Goal: Task Accomplishment & Management: Manage account settings

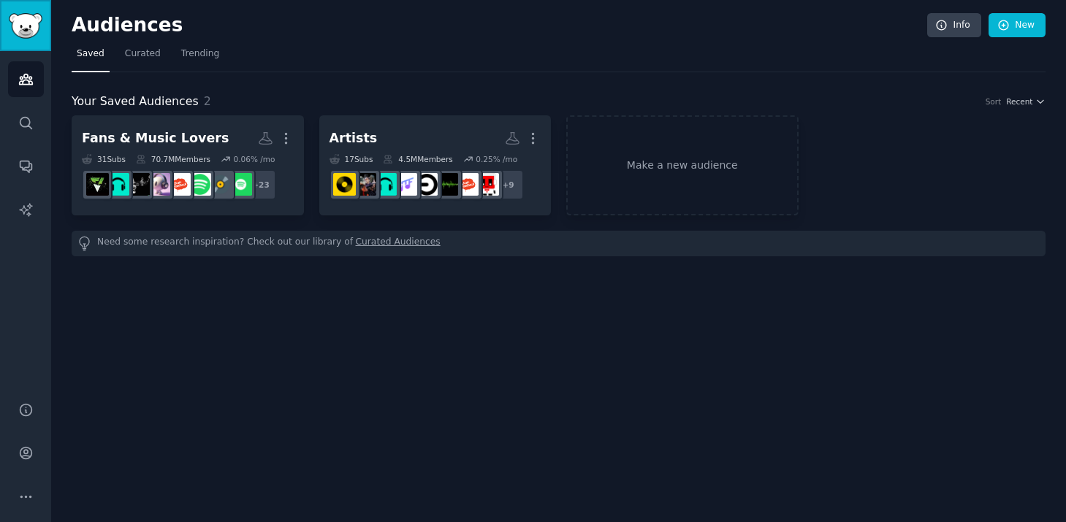
click at [35, 12] on link "Sidebar" at bounding box center [25, 25] width 51 height 51
click at [28, 488] on button "More" at bounding box center [26, 497] width 36 height 36
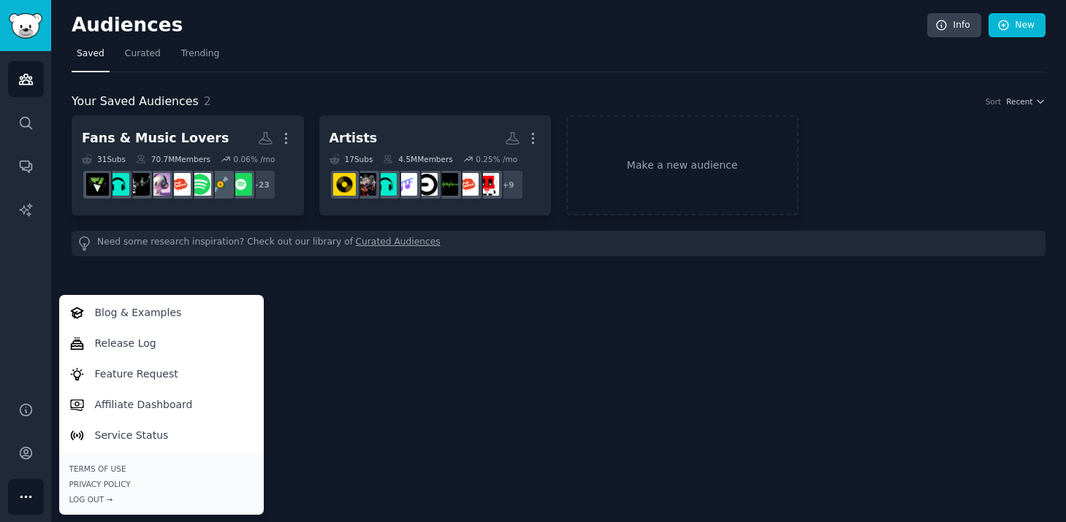
click at [426, 379] on div "Audiences Info New Saved Curated Trending Your Saved Audiences 2 Sort Recent Fa…" at bounding box center [558, 261] width 1015 height 522
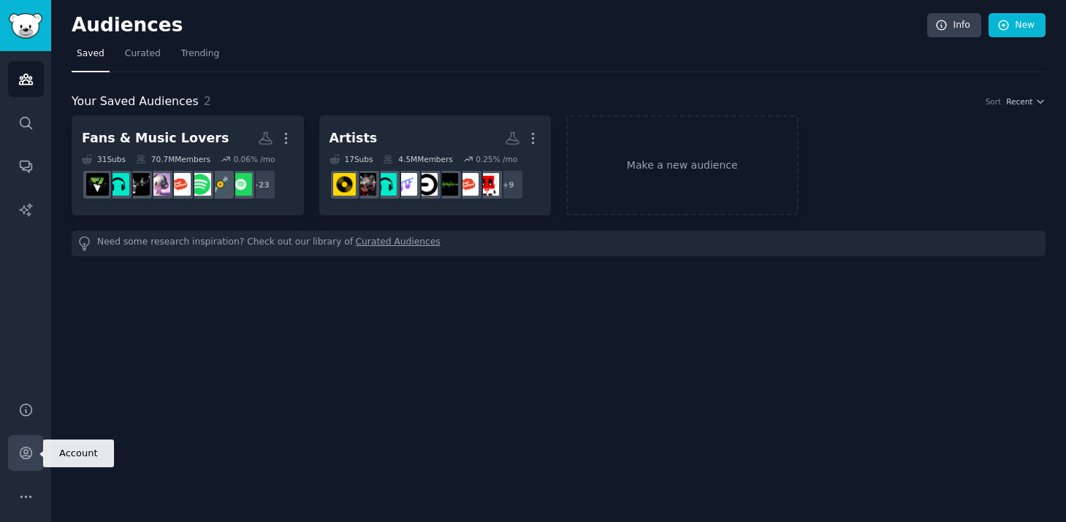
click at [23, 449] on icon "Sidebar" at bounding box center [25, 453] width 15 height 15
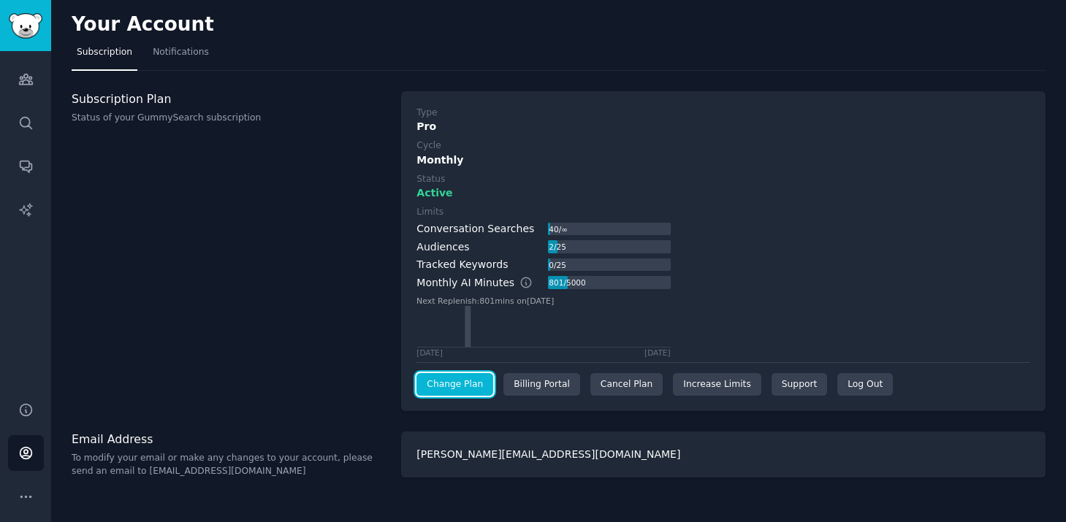
click at [459, 392] on link "Change Plan" at bounding box center [454, 384] width 77 height 23
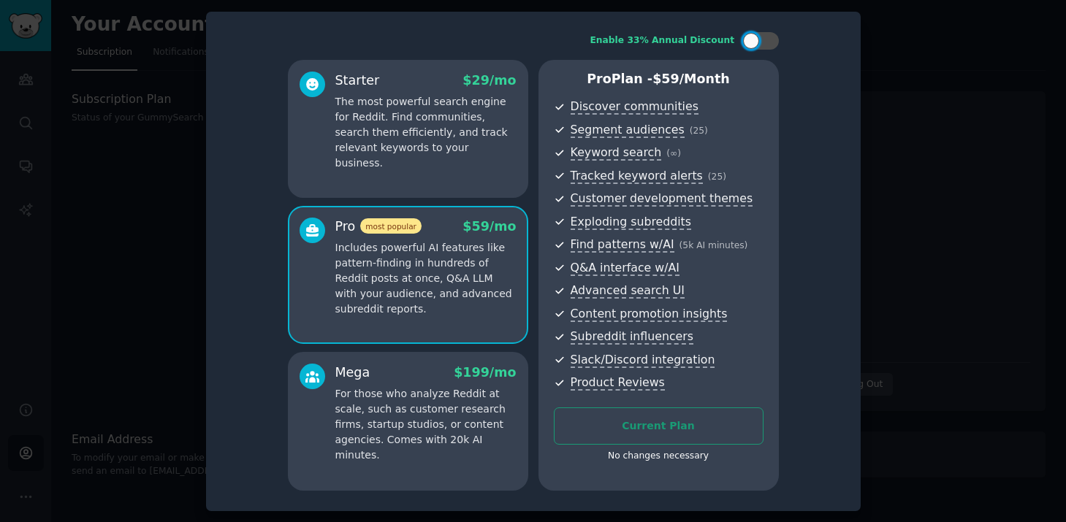
click at [940, 137] on div at bounding box center [533, 261] width 1066 height 522
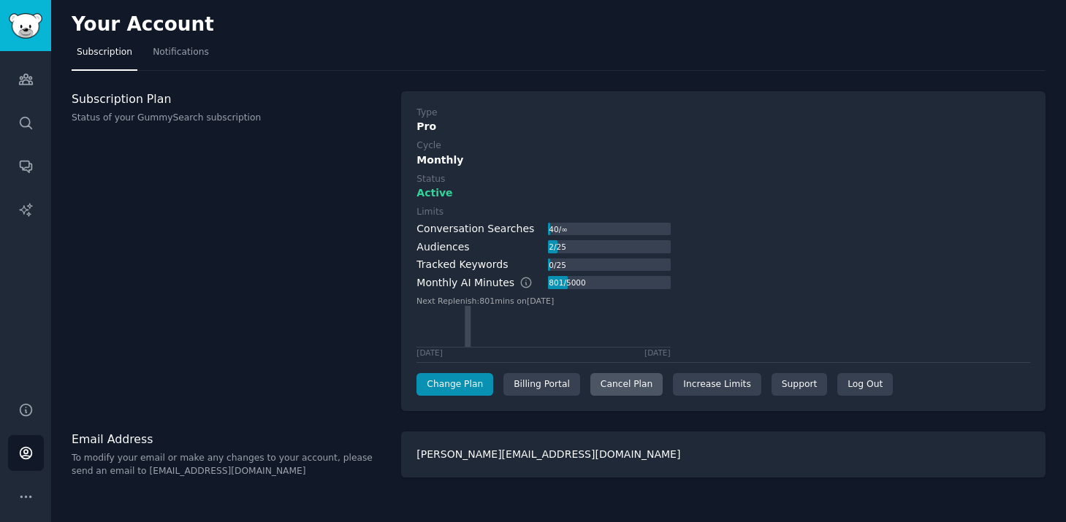
click at [634, 389] on div "Cancel Plan" at bounding box center [626, 384] width 72 height 23
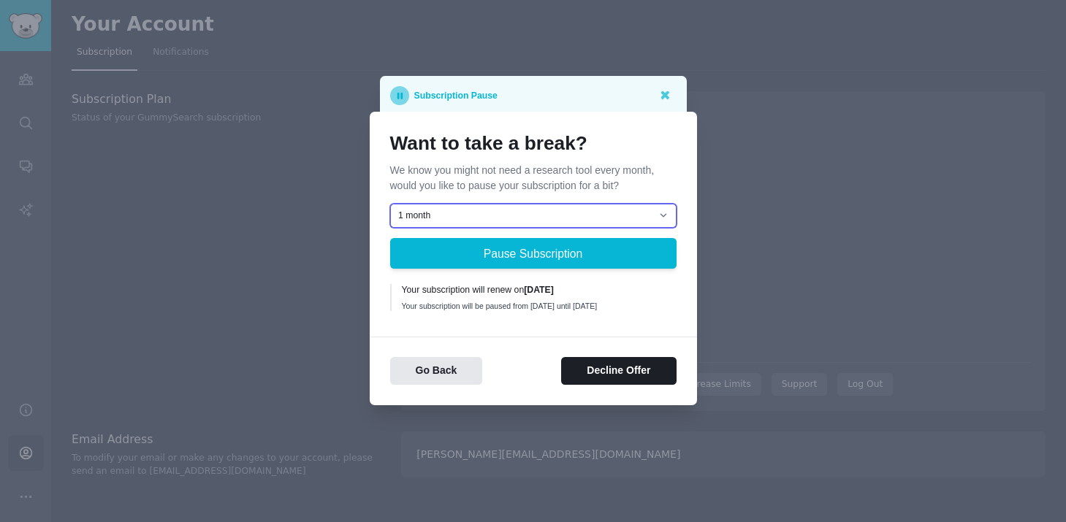
click at [529, 215] on select "1 month 2 months 3 months Choose a custom date to resume" at bounding box center [533, 216] width 286 height 25
click at [593, 205] on select "1 month 2 months 3 months Choose a custom date to resume" at bounding box center [533, 216] width 286 height 25
click at [390, 204] on select "1 month 2 months 3 months Choose a custom date to resume" at bounding box center [533, 216] width 286 height 25
click at [579, 217] on select "1 month 2 months 3 months Choose a custom date to resume" at bounding box center [533, 216] width 286 height 25
click at [573, 214] on select "1 month 2 months 3 months Choose a custom date to resume" at bounding box center [533, 216] width 286 height 25
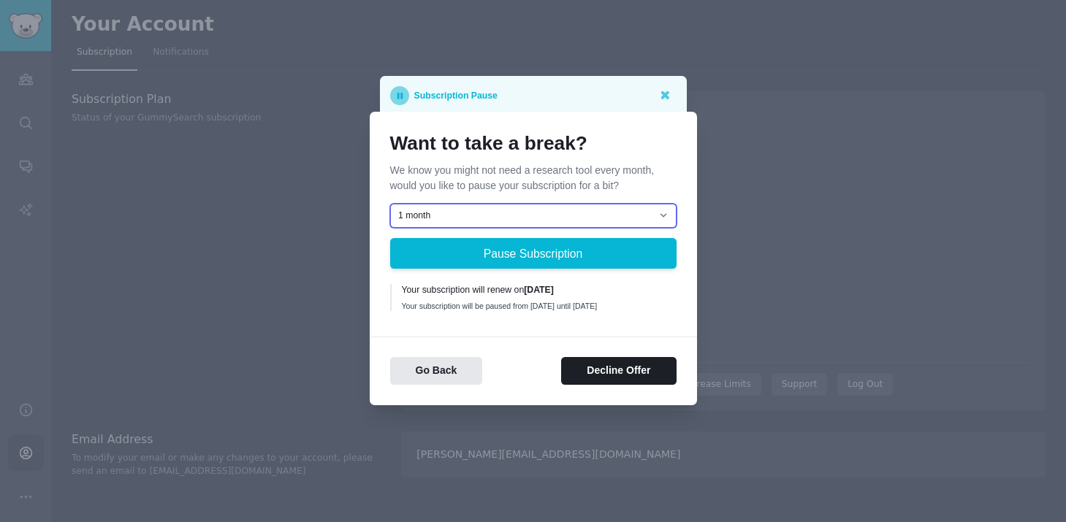
click at [571, 218] on select "1 month 2 months 3 months Choose a custom date to resume" at bounding box center [533, 216] width 286 height 25
click at [390, 204] on select "1 month 2 months 3 months Choose a custom date to resume" at bounding box center [533, 216] width 286 height 25
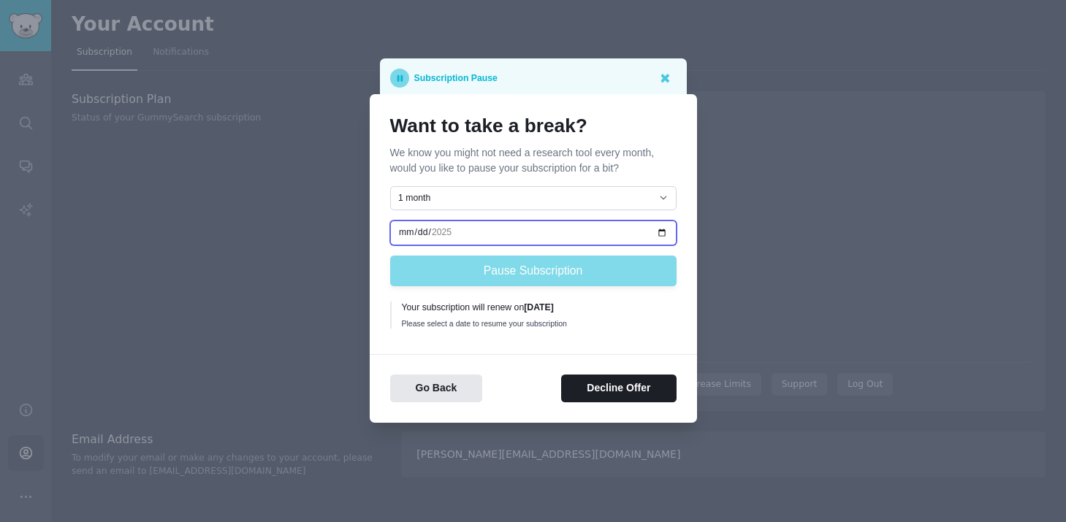
click at [547, 236] on input "date" at bounding box center [533, 233] width 286 height 25
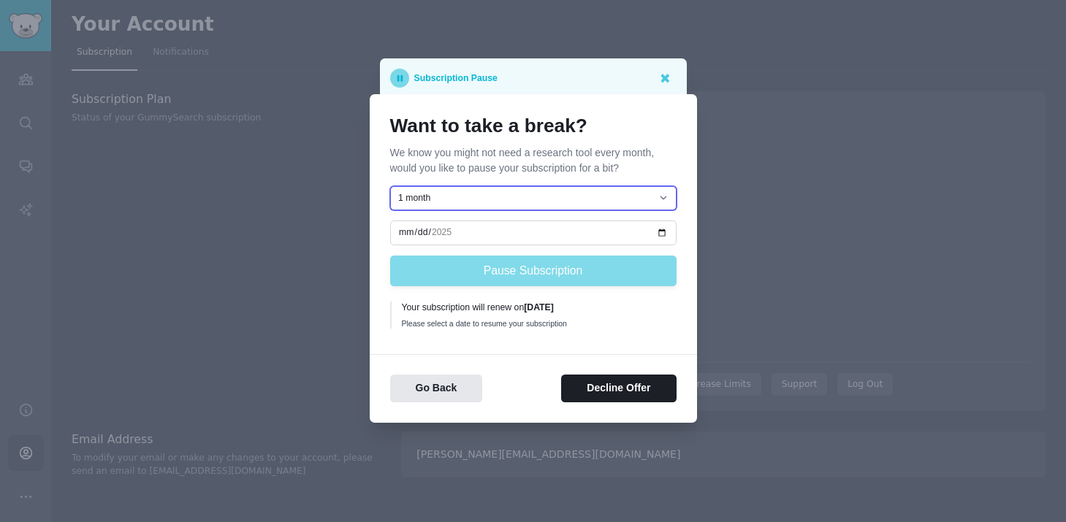
click at [583, 191] on select "1 month 2 months 3 months Choose a custom date to resume" at bounding box center [533, 198] width 286 height 25
click at [390, 186] on select "1 month 2 months 3 months Choose a custom date to resume" at bounding box center [533, 198] width 286 height 25
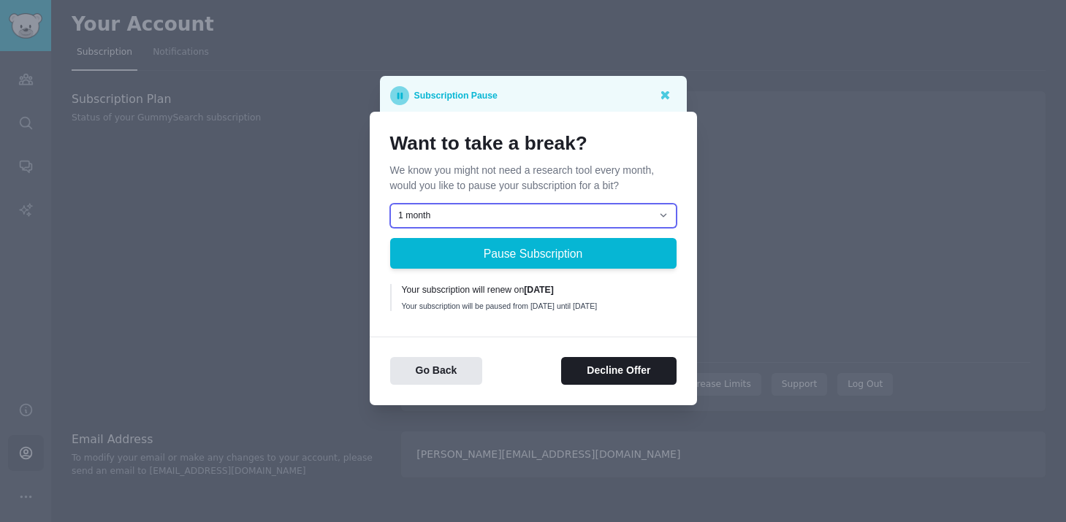
click at [582, 218] on select "1 month 2 months 3 months Choose a custom date to resume" at bounding box center [533, 216] width 286 height 25
select select "[object Object]"
click at [390, 204] on select "1 month 2 months 3 months Choose a custom date to resume" at bounding box center [533, 216] width 286 height 25
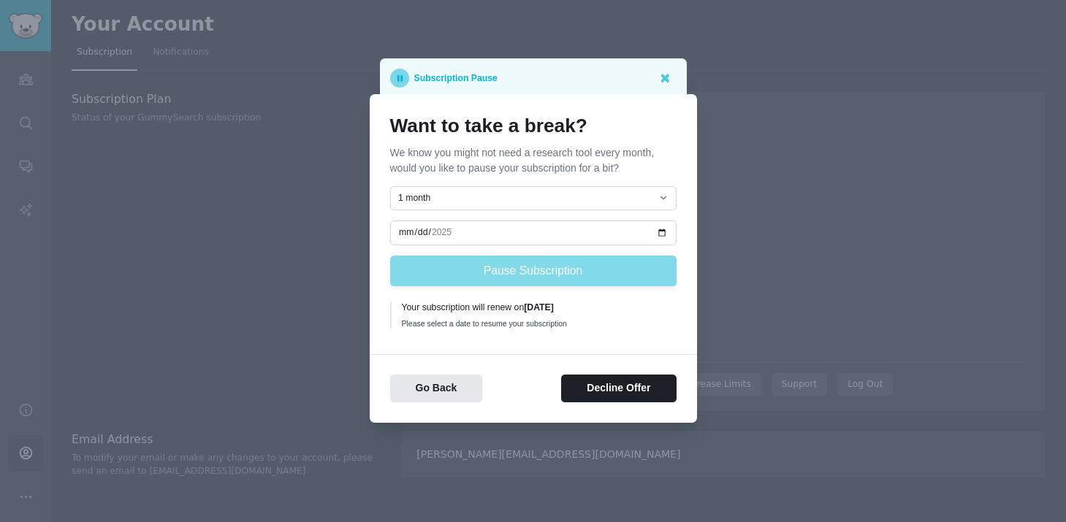
click at [546, 264] on div "Pause Subscription" at bounding box center [533, 271] width 286 height 31
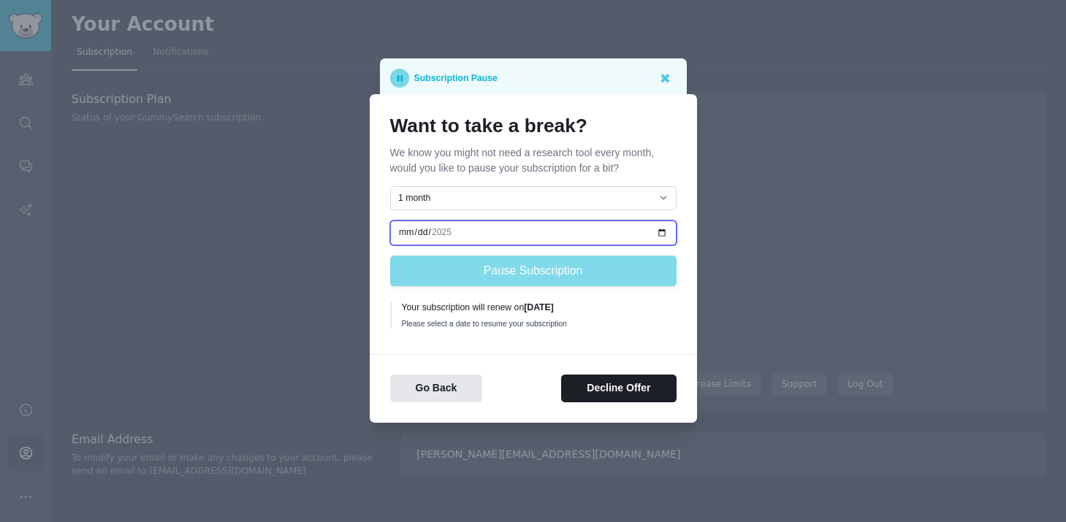
click at [593, 228] on input "date" at bounding box center [533, 233] width 286 height 25
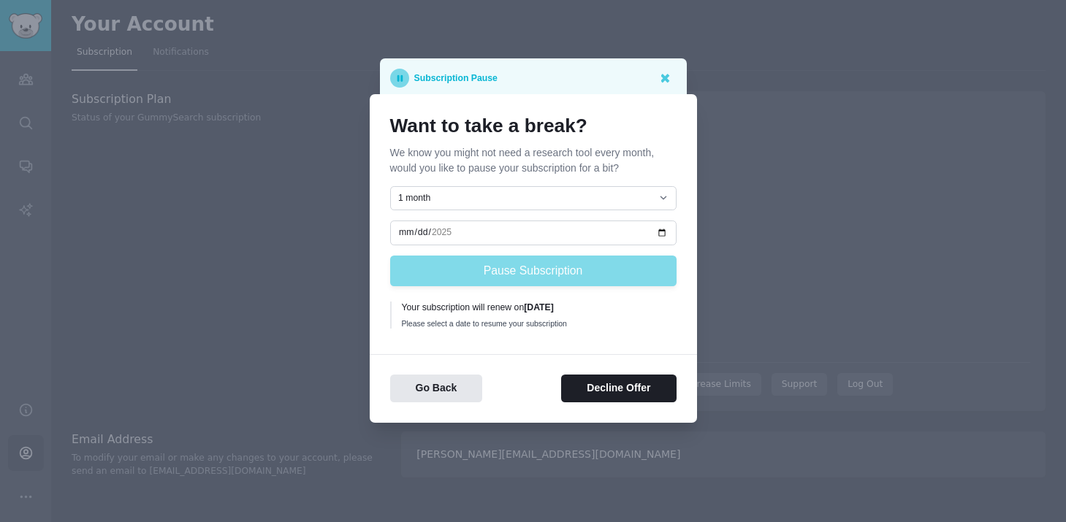
click at [663, 67] on div "Subscription Pause" at bounding box center [533, 77] width 307 height 39
click at [663, 74] on icon at bounding box center [664, 77] width 15 height 15
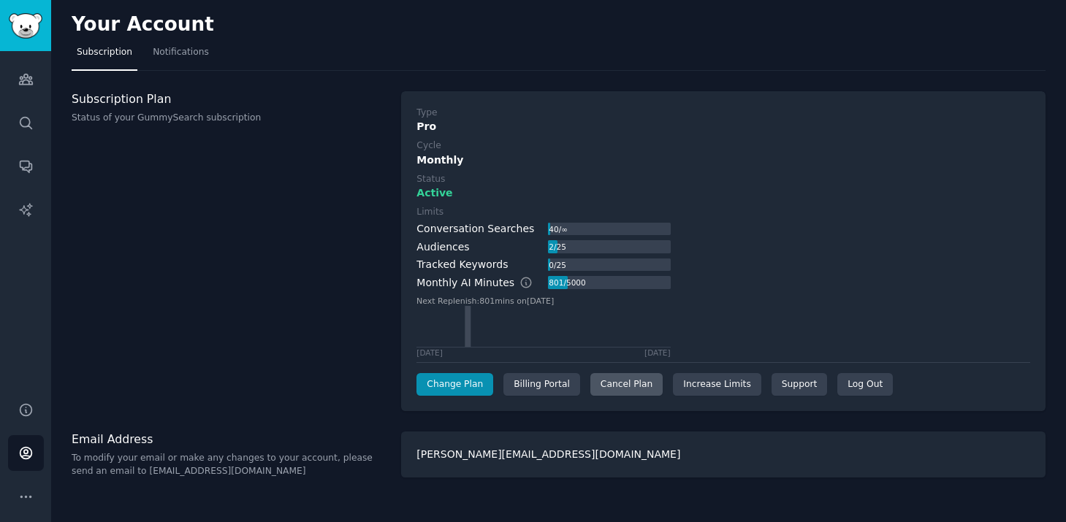
click at [626, 386] on div "Cancel Plan" at bounding box center [626, 384] width 72 height 23
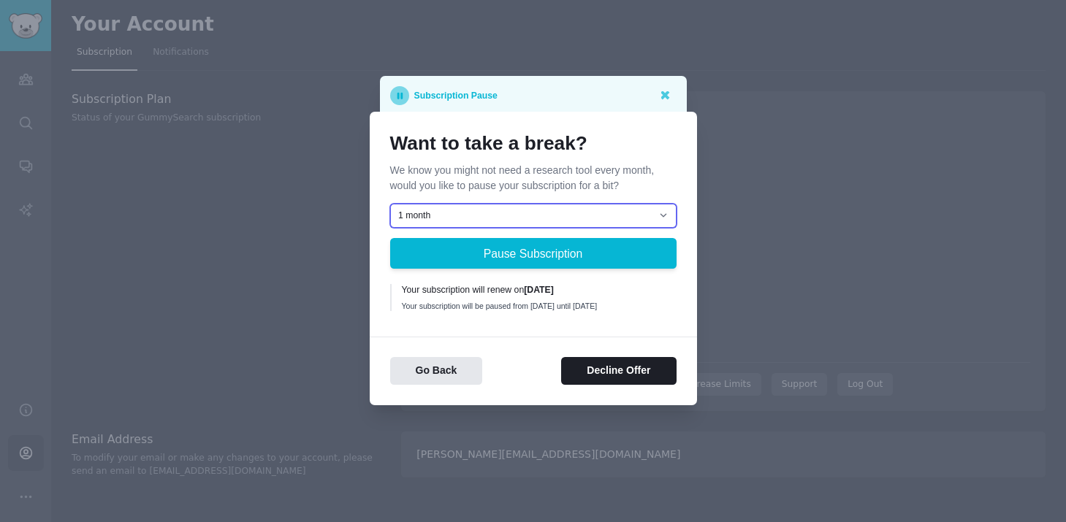
click at [575, 208] on select "1 month 2 months 3 months Choose a custom date to resume" at bounding box center [533, 216] width 286 height 25
select select "[object Object]"
click at [390, 204] on select "1 month 2 months 3 months Choose a custom date to resume" at bounding box center [533, 216] width 286 height 25
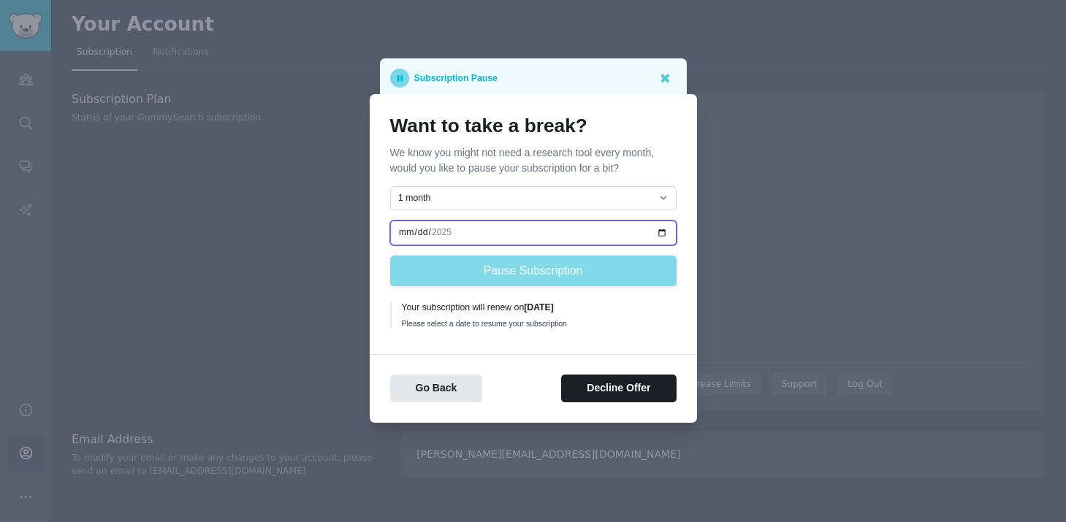
click at [563, 232] on input "date" at bounding box center [533, 233] width 286 height 25
click at [662, 230] on input "date" at bounding box center [533, 233] width 286 height 25
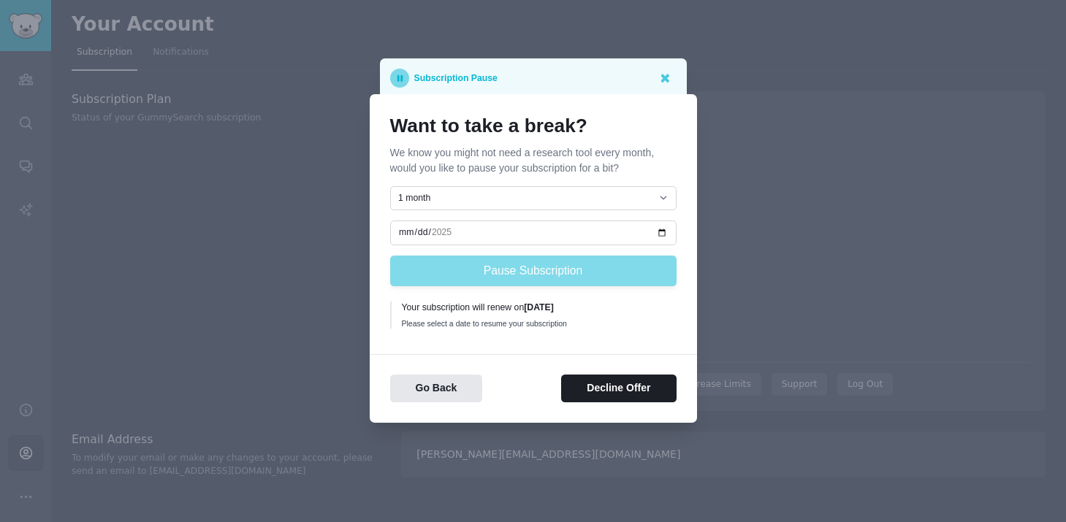
click at [318, 354] on div at bounding box center [533, 261] width 1066 height 522
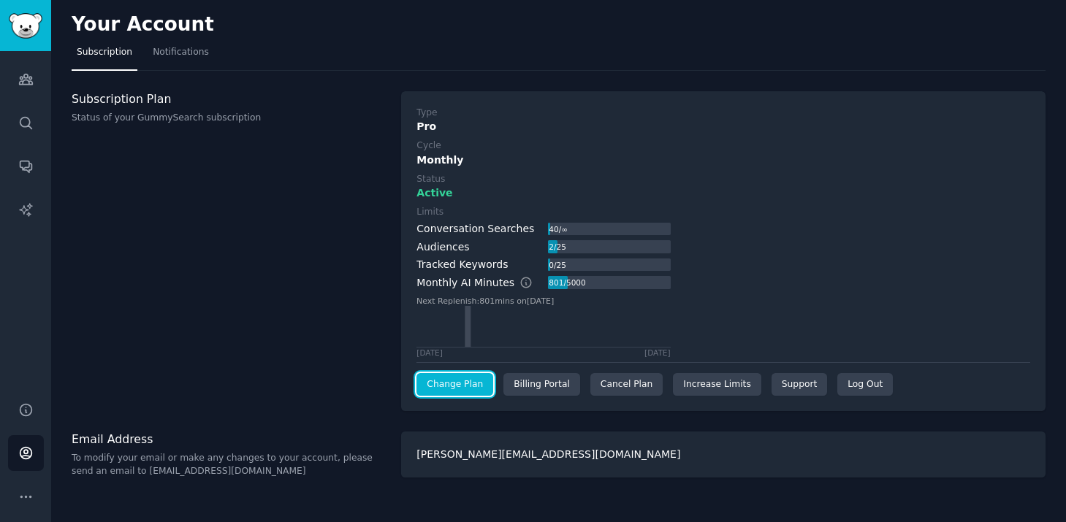
click at [451, 384] on link "Change Plan" at bounding box center [454, 384] width 77 height 23
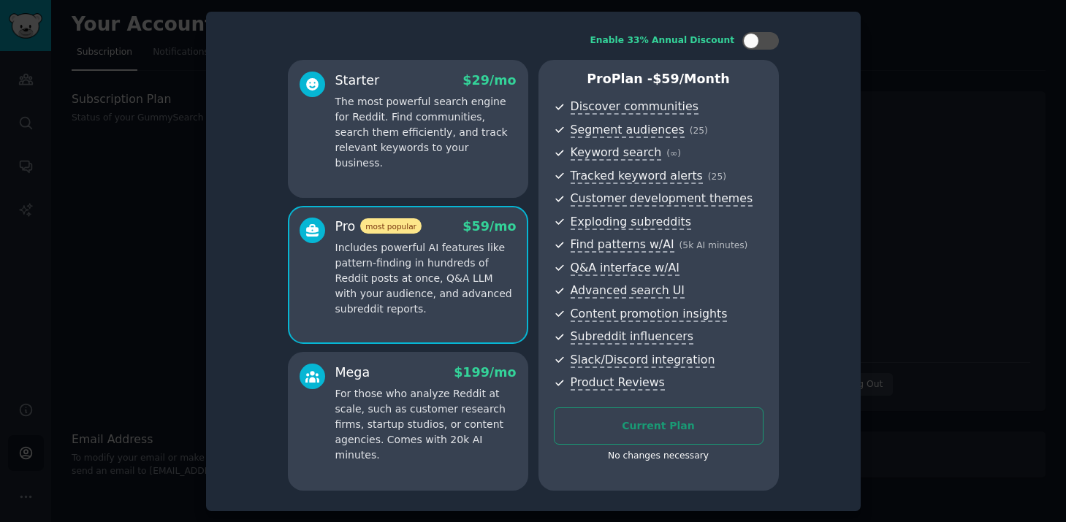
click at [955, 140] on div at bounding box center [533, 261] width 1066 height 522
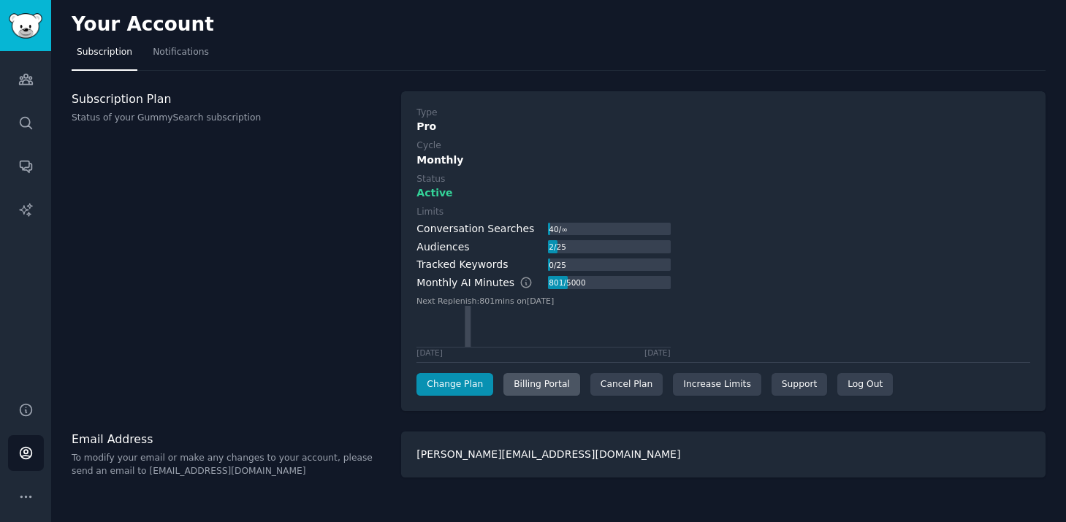
click at [558, 389] on div "Billing Portal" at bounding box center [541, 384] width 77 height 23
click at [543, 382] on div "Billing Portal" at bounding box center [541, 384] width 77 height 23
click at [611, 388] on div "Cancel Plan" at bounding box center [626, 384] width 72 height 23
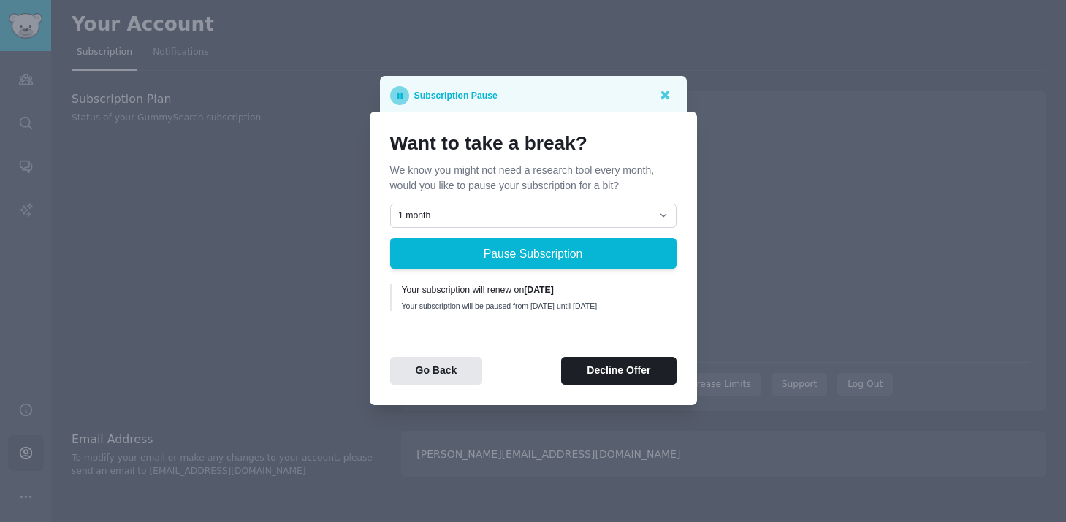
click at [503, 301] on div "Your subscription will be paused from [DATE] until [DATE]" at bounding box center [534, 306] width 264 height 10
click at [611, 385] on button "Decline Offer" at bounding box center [618, 371] width 115 height 28
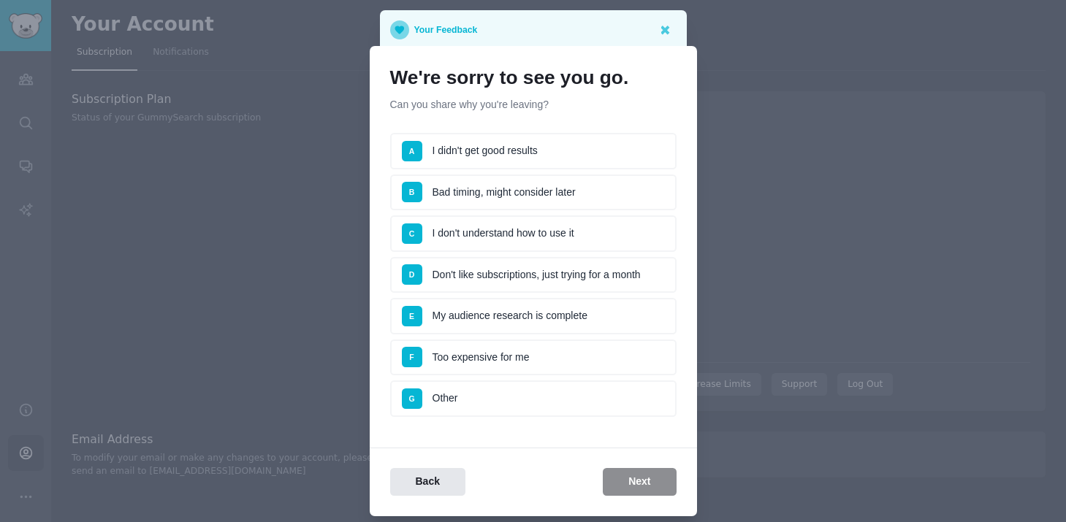
click at [495, 320] on li "E My audience research is complete" at bounding box center [533, 316] width 286 height 37
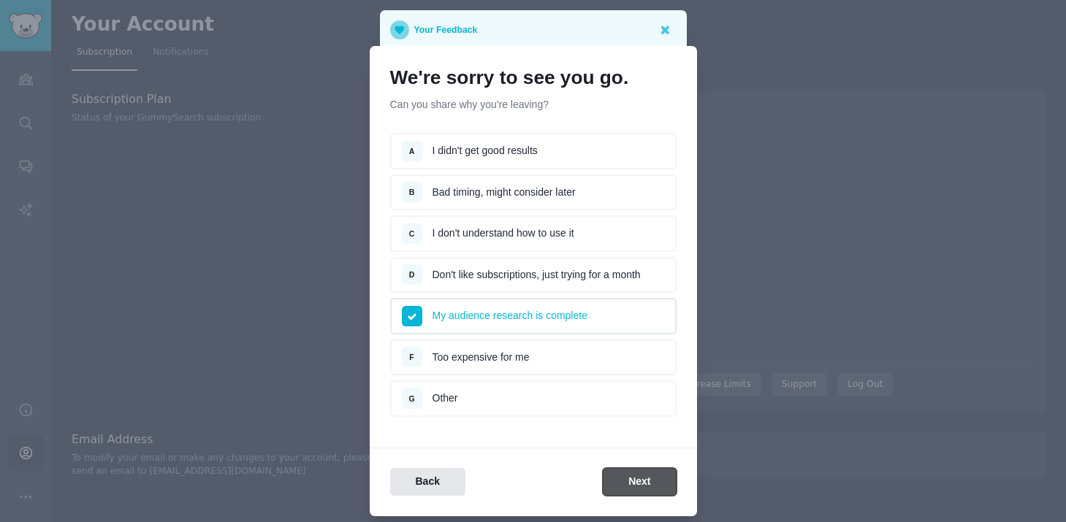
click at [634, 484] on button "Next" at bounding box center [639, 482] width 73 height 28
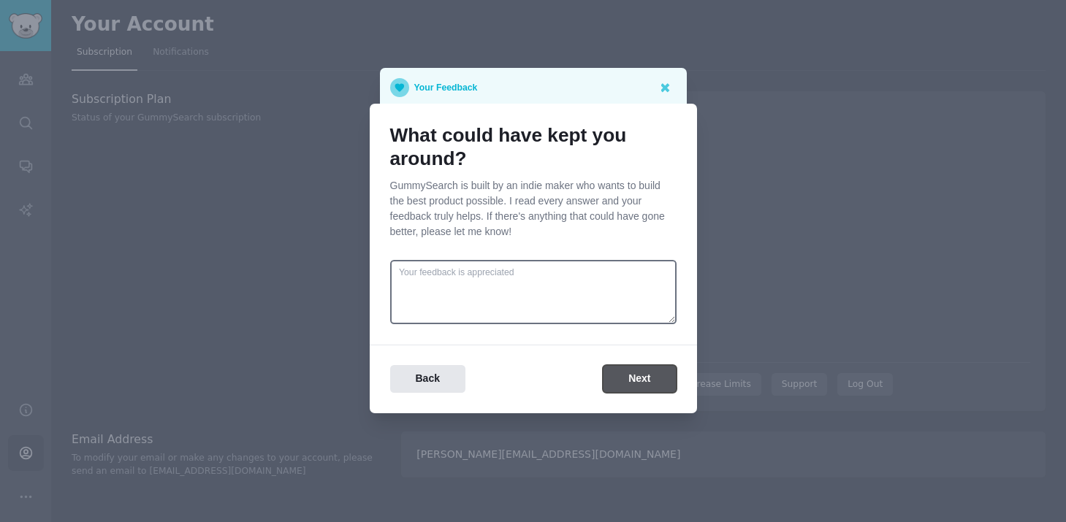
click at [621, 370] on button "Next" at bounding box center [639, 379] width 73 height 28
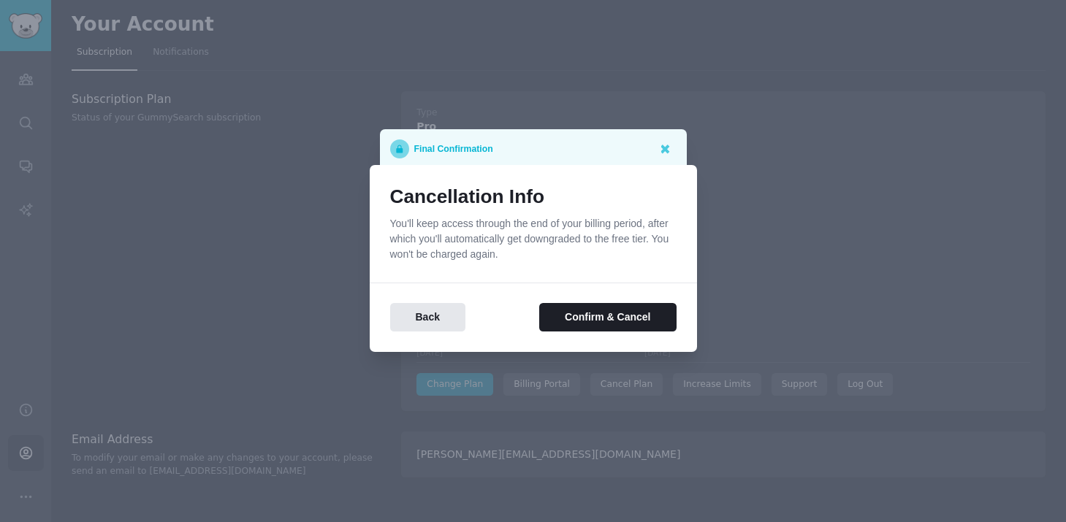
click at [590, 331] on div "Cancellation Info You'll keep access through the end of your billing period, af…" at bounding box center [533, 258] width 327 height 187
click at [592, 314] on button "Confirm & Cancel" at bounding box center [607, 317] width 137 height 28
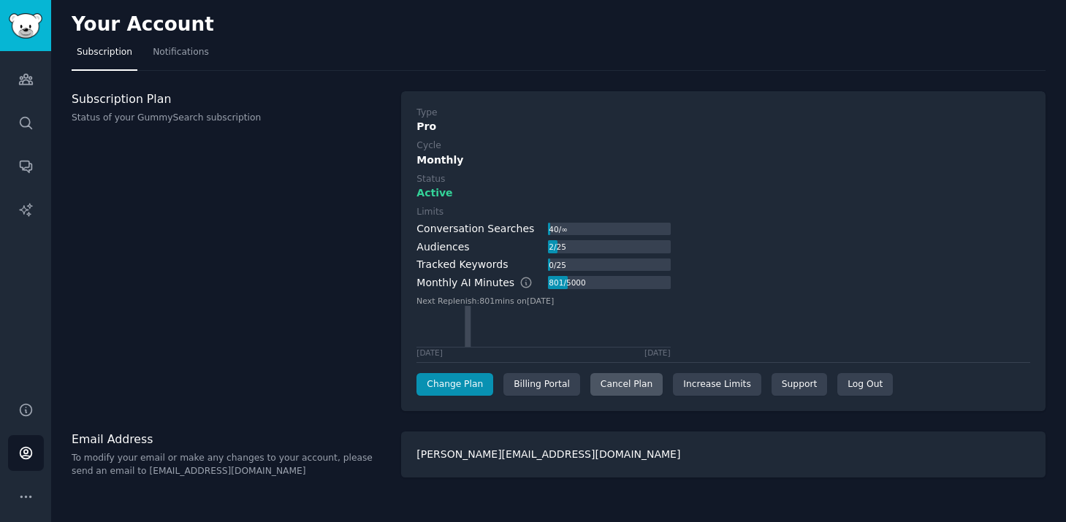
click at [636, 387] on div "Cancel Plan" at bounding box center [626, 384] width 72 height 23
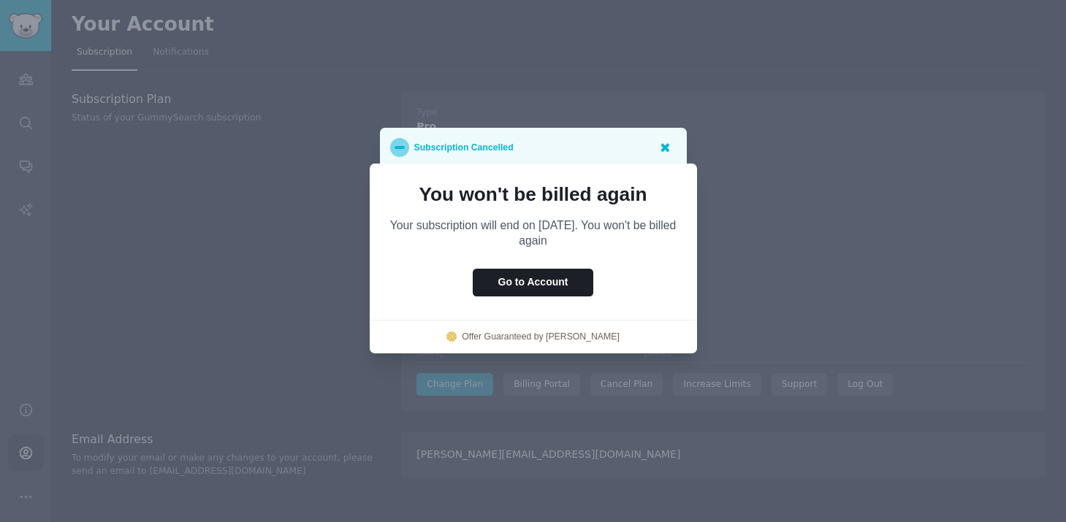
click at [665, 153] on icon at bounding box center [664, 147] width 15 height 15
